Goal: Task Accomplishment & Management: Manage account settings

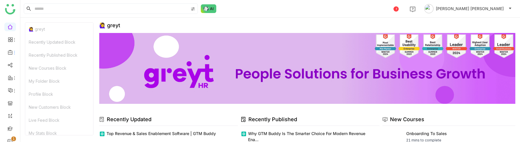
click at [11, 52] on icon at bounding box center [10, 52] width 5 height 5
click at [43, 84] on link "Library" at bounding box center [40, 86] width 38 height 4
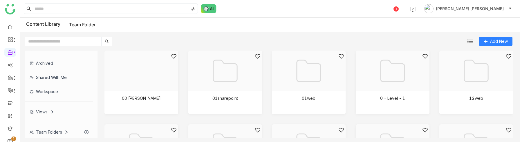
scroll to position [41, 0]
click at [42, 110] on div "Views" at bounding box center [42, 110] width 24 height 5
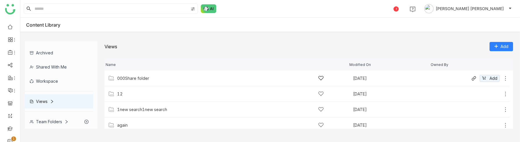
click at [138, 77] on div "000Share folder" at bounding box center [133, 78] width 32 height 5
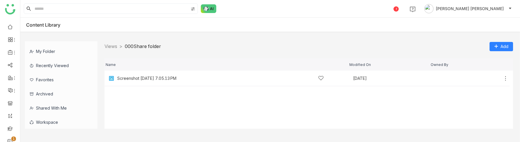
click at [46, 54] on div "My Folder" at bounding box center [59, 51] width 68 height 14
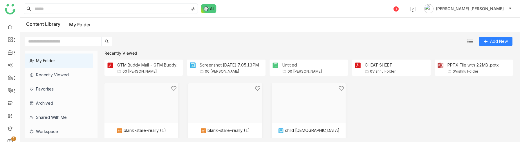
scroll to position [41, 0]
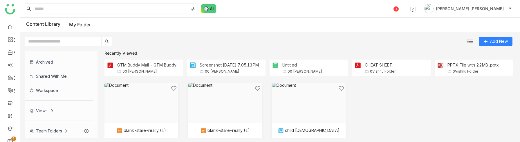
click at [43, 129] on div "Team Folders" at bounding box center [49, 131] width 39 height 5
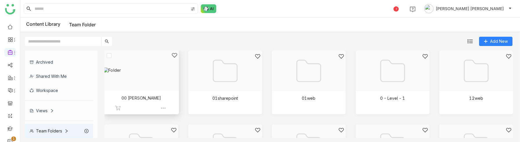
click at [166, 95] on div at bounding box center [139, 77] width 65 height 50
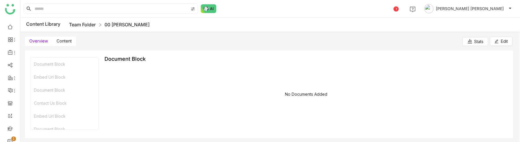
click at [86, 25] on link "Team Folder" at bounding box center [82, 25] width 27 height 6
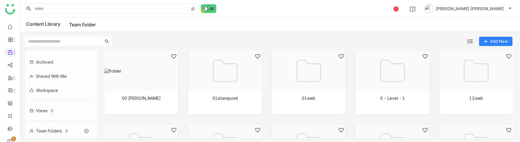
click at [49, 111] on div "Views" at bounding box center [42, 110] width 24 height 5
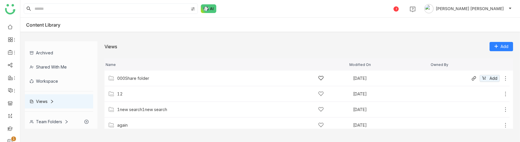
click at [189, 80] on div "000Share folder" at bounding box center [220, 78] width 206 height 6
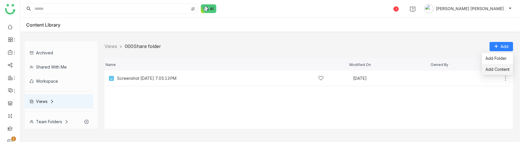
click at [497, 70] on span "Add Content" at bounding box center [497, 69] width 24 height 6
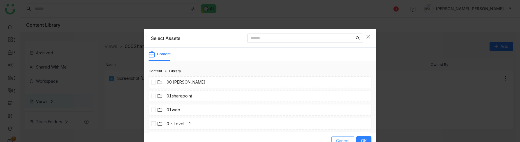
click at [345, 139] on span "Cancel" at bounding box center [342, 141] width 13 height 6
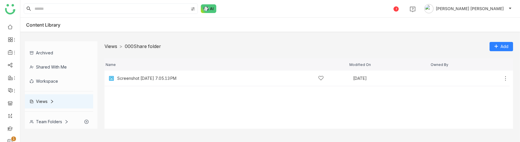
click at [114, 46] on link "Views" at bounding box center [110, 47] width 13 height 6
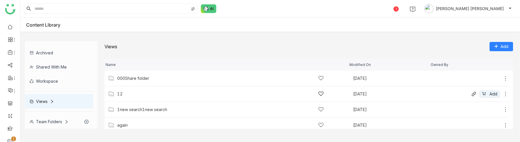
click at [124, 92] on div "12" at bounding box center [220, 94] width 206 height 6
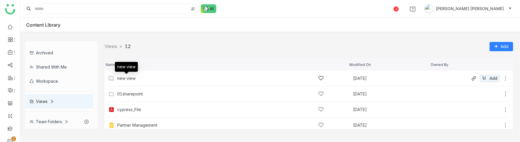
click at [123, 80] on div "new view" at bounding box center [126, 78] width 18 height 5
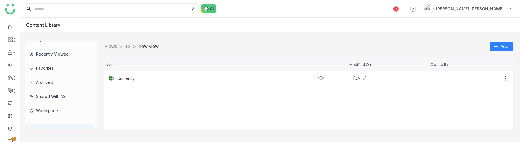
scroll to position [7, 0]
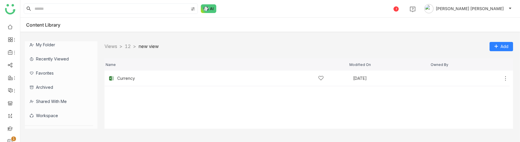
click at [53, 114] on div "Workspace" at bounding box center [59, 116] width 68 height 14
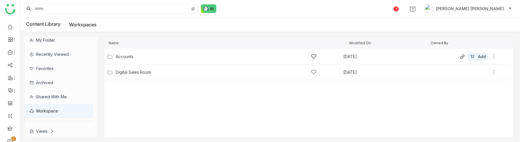
click at [120, 53] on div "Accounts [DATE] Add" at bounding box center [301, 56] width 391 height 9
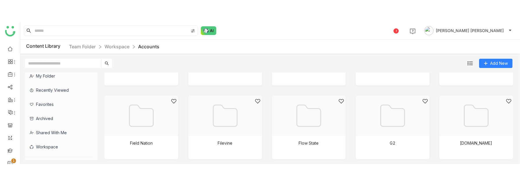
scroll to position [494, 0]
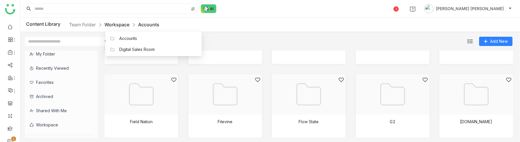
click at [114, 26] on link "Workspace" at bounding box center [116, 25] width 25 height 6
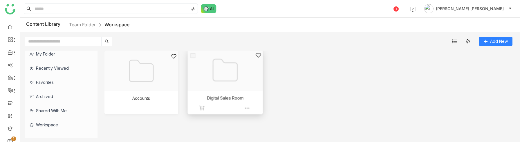
click at [227, 89] on div at bounding box center [222, 77] width 65 height 50
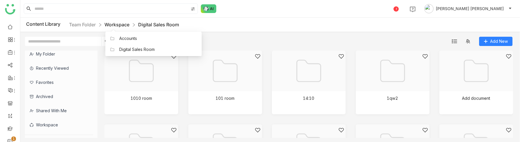
click at [117, 25] on link "Workspace" at bounding box center [116, 25] width 25 height 6
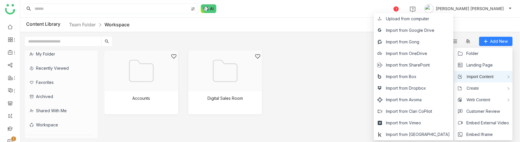
click at [485, 77] on span "Import Content" at bounding box center [477, 77] width 31 height 6
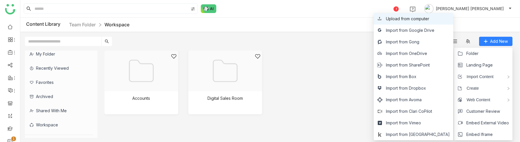
click at [429, 19] on span "Upload from computer" at bounding box center [407, 19] width 43 height 6
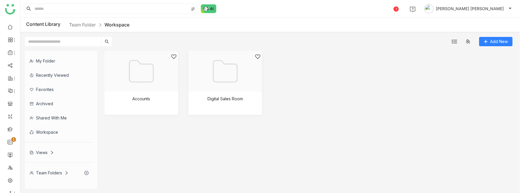
click at [320, 126] on gtmb-grid-view "Accounts Digital Sales Room" at bounding box center [308, 120] width 408 height 138
click at [229, 86] on div at bounding box center [222, 77] width 65 height 50
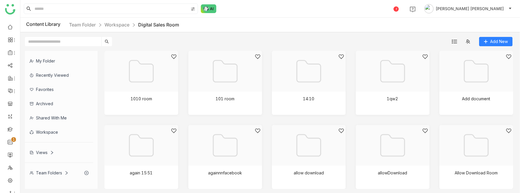
click at [40, 153] on div "Views" at bounding box center [42, 152] width 24 height 5
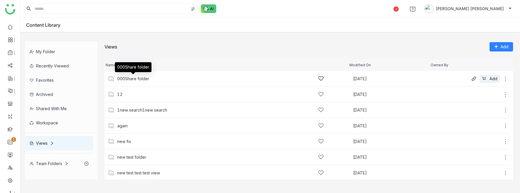
click at [122, 77] on div "000Share folder" at bounding box center [133, 78] width 32 height 5
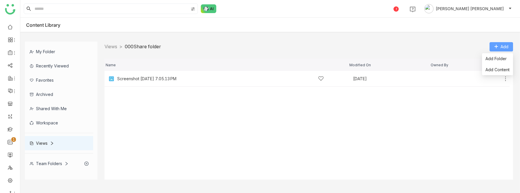
click at [503, 45] on span "Add" at bounding box center [504, 47] width 8 height 6
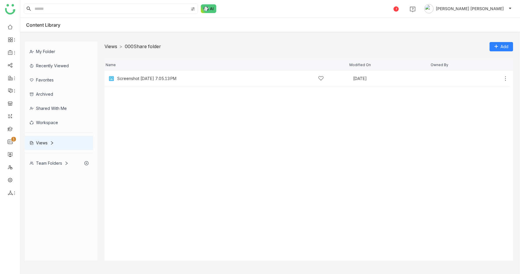
click at [111, 46] on link "Views" at bounding box center [110, 47] width 13 height 6
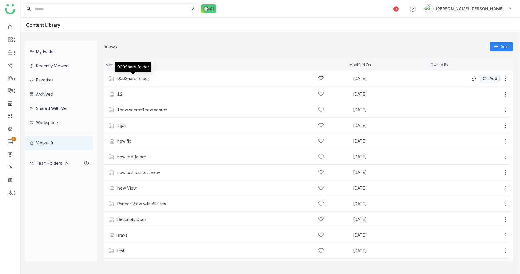
click at [136, 79] on div "000Share folder" at bounding box center [133, 78] width 32 height 5
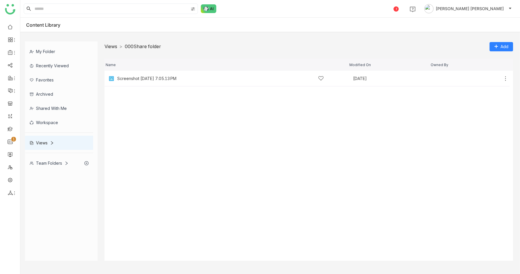
click at [110, 47] on link "Views" at bounding box center [110, 47] width 13 height 6
